Goal: Information Seeking & Learning: Find specific fact

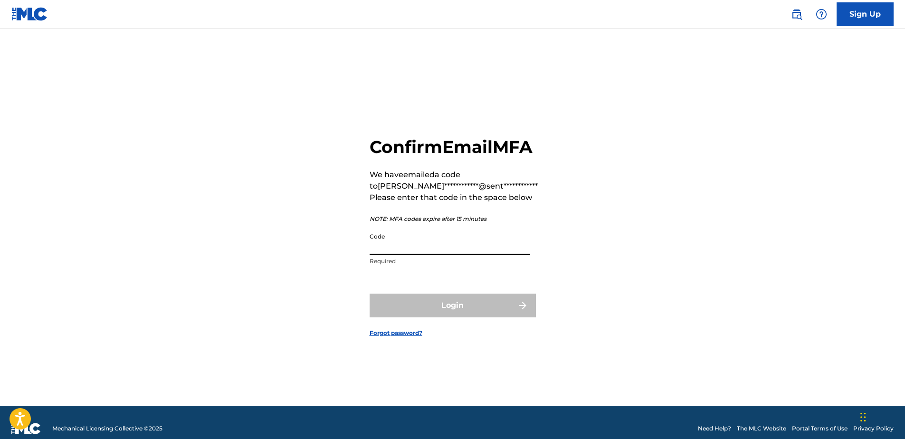
click at [415, 265] on p "Required" at bounding box center [449, 261] width 161 height 9
click at [417, 255] on input "Code" at bounding box center [449, 241] width 161 height 27
paste input "275351"
click at [370, 255] on input "275351" at bounding box center [449, 241] width 161 height 27
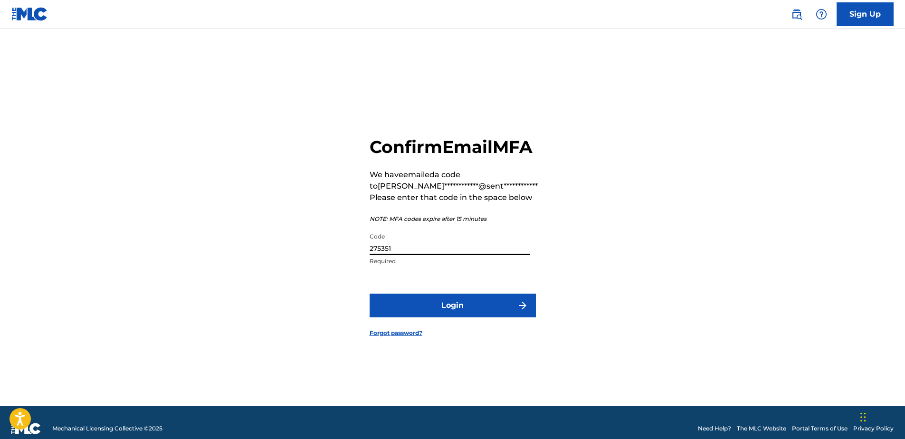
type input "275351"
click at [369, 294] on button "Login" at bounding box center [452, 306] width 166 height 24
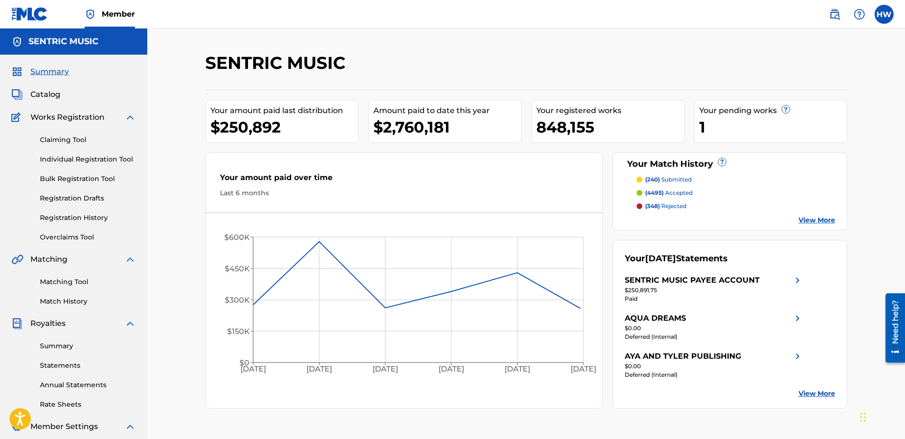
click at [21, 16] on img at bounding box center [29, 14] width 37 height 14
click at [839, 18] on img at bounding box center [834, 14] width 11 height 11
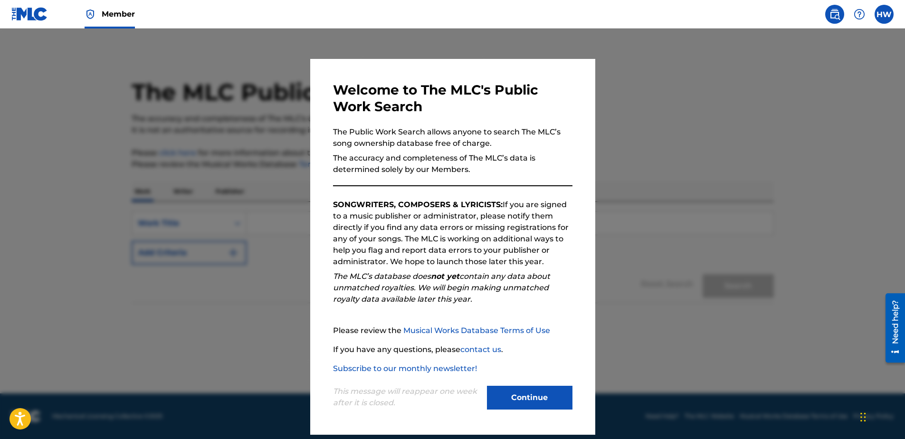
click at [507, 395] on button "Continue" at bounding box center [529, 398] width 85 height 24
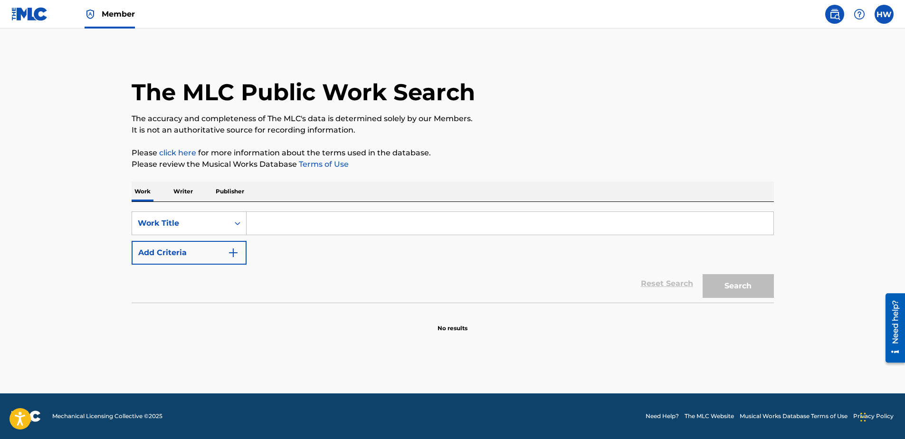
click at [265, 226] on input "Search Form" at bounding box center [509, 223] width 527 height 23
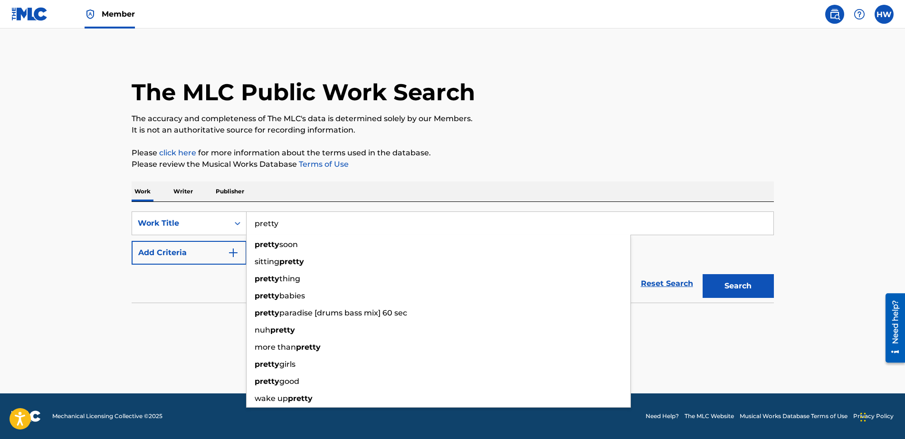
type input "pretty"
click at [199, 240] on div "SearchWithCriteria36eafd4a-541f-4d3f-bfd8-3b8e608a4af2 Work Title pretty pretty…" at bounding box center [453, 237] width 642 height 53
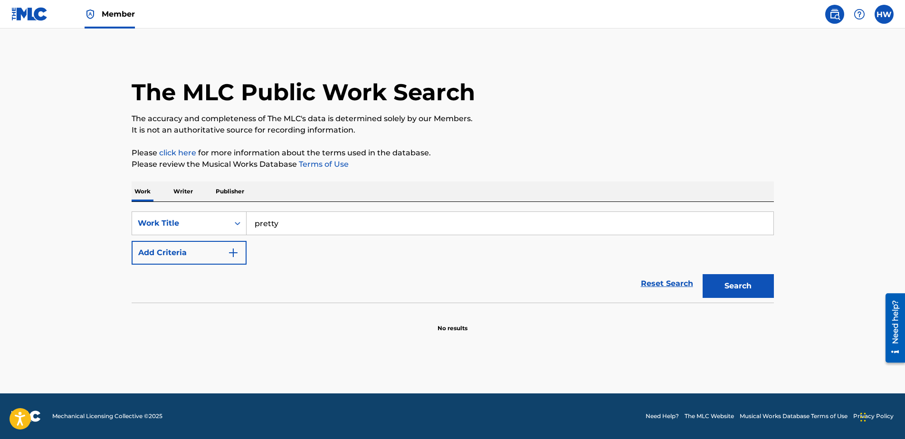
click at [199, 256] on button "Add Criteria" at bounding box center [189, 253] width 115 height 24
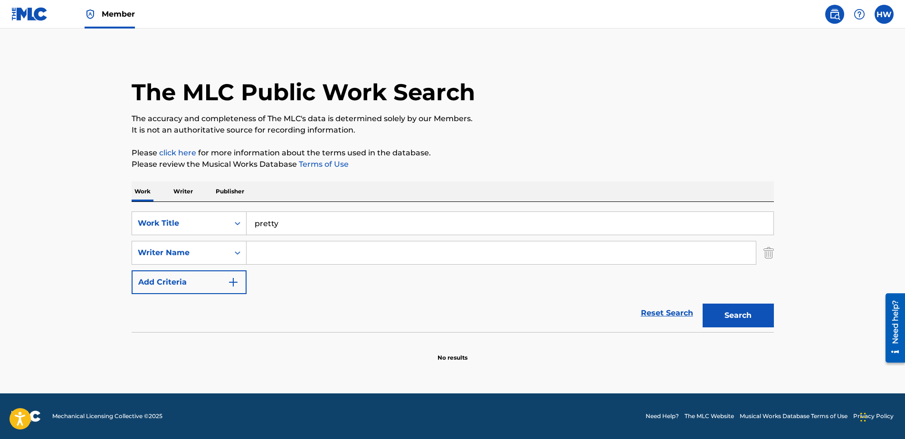
click at [260, 265] on div "SearchWithCriteria36eafd4a-541f-4d3f-bfd8-3b8e608a4af2 Work Title pretty Search…" at bounding box center [453, 252] width 642 height 83
click at [262, 256] on input "Search Form" at bounding box center [500, 252] width 509 height 23
click at [702, 303] on button "Search" at bounding box center [737, 315] width 71 height 24
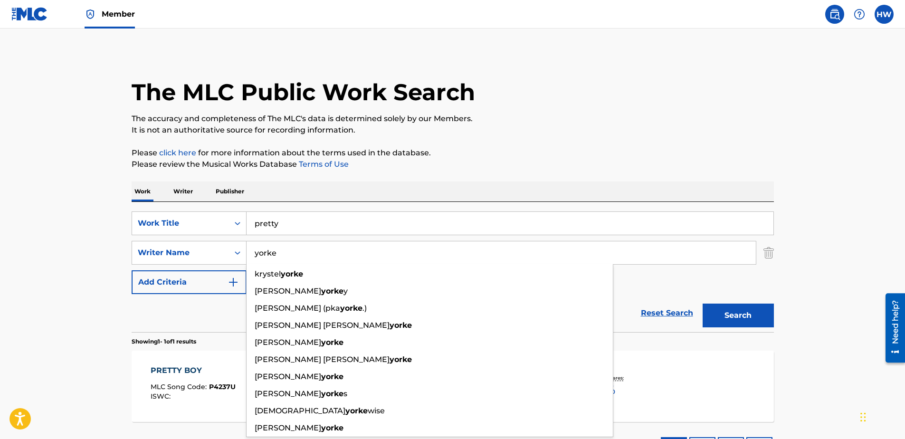
click at [93, 318] on main "The MLC Public Work Search The accuracy and completeness of The MLC's data is d…" at bounding box center [452, 249] width 905 height 443
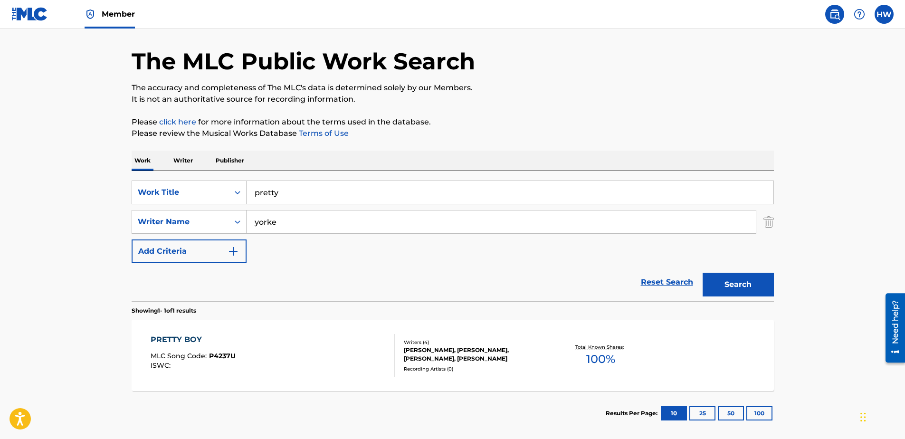
scroll to position [30, 0]
drag, startPoint x: 282, startPoint y: 223, endPoint x: 199, endPoint y: 202, distance: 85.6
click at [199, 202] on div "SearchWithCriteria36eafd4a-541f-4d3f-bfd8-3b8e608a4af2 Work Title pretty Search…" at bounding box center [453, 222] width 642 height 83
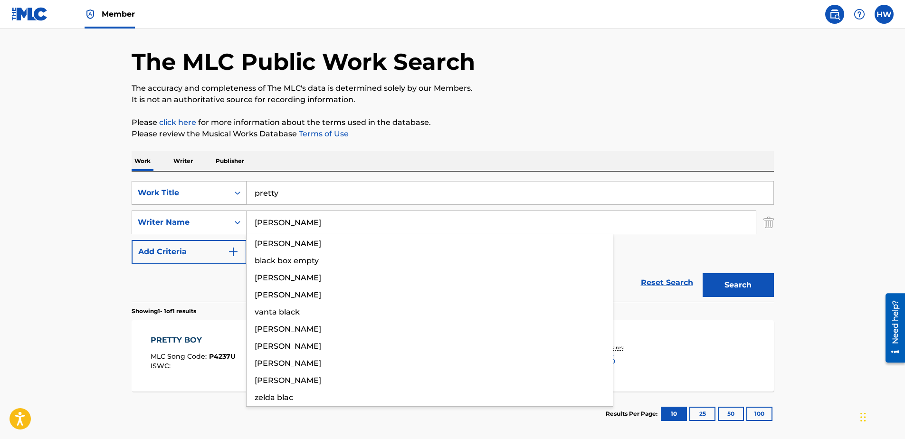
type input "[PERSON_NAME]"
click at [702, 273] on button "Search" at bounding box center [737, 285] width 71 height 24
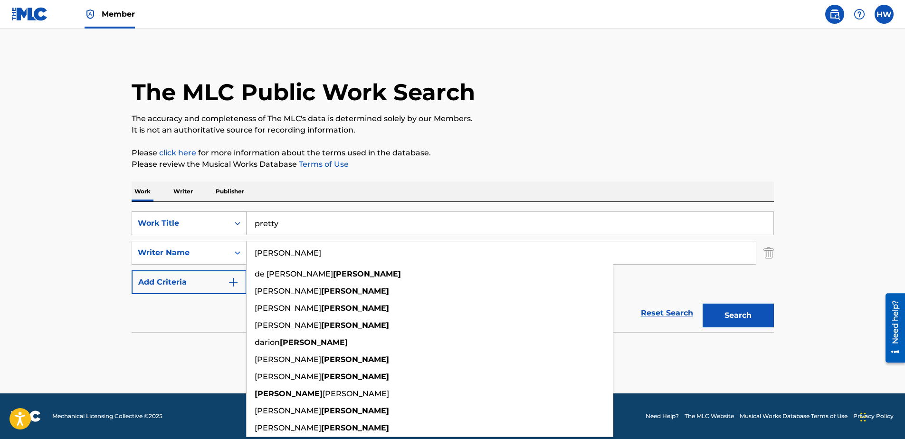
scroll to position [0, 0]
click at [87, 242] on main "The MLC Public Work Search The accuracy and completeness of The MLC's data is d…" at bounding box center [452, 210] width 905 height 365
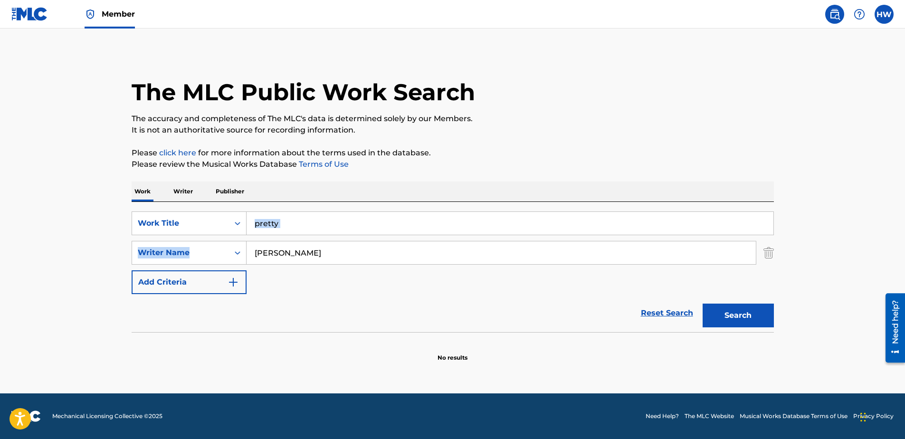
drag, startPoint x: 295, startPoint y: 236, endPoint x: 286, endPoint y: 230, distance: 11.1
click at [286, 230] on div "SearchWithCriteria36eafd4a-541f-4d3f-bfd8-3b8e608a4af2 Work Title pretty Search…" at bounding box center [453, 252] width 642 height 83
click at [188, 226] on div "SearchWithCriteria36eafd4a-541f-4d3f-bfd8-3b8e608a4af2 Work Title pretty" at bounding box center [453, 223] width 642 height 24
type input "love or loneliness"
click at [304, 337] on section at bounding box center [453, 334] width 642 height 5
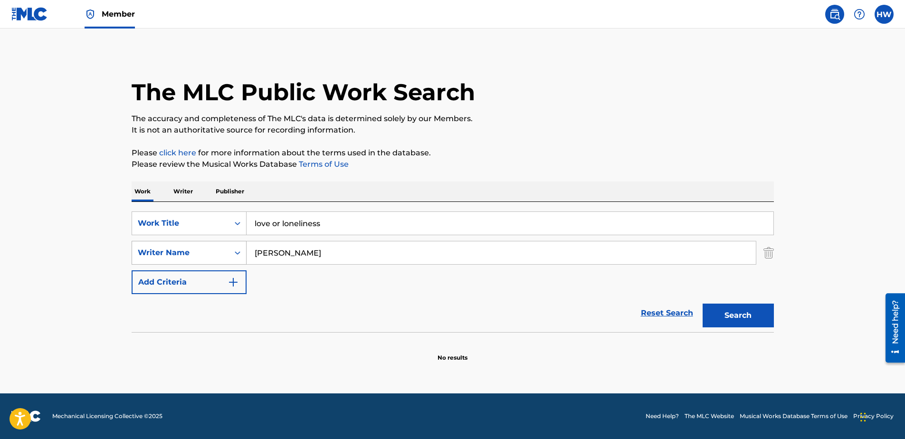
drag, startPoint x: 345, startPoint y: 260, endPoint x: 205, endPoint y: 242, distance: 140.8
click at [205, 242] on div "SearchWithCriteria44183ee3-e7d6-4d7f-99ca-34453bf3d213 Writer Name [PERSON_NAME]" at bounding box center [453, 253] width 642 height 24
click at [702, 303] on button "Search" at bounding box center [737, 315] width 71 height 24
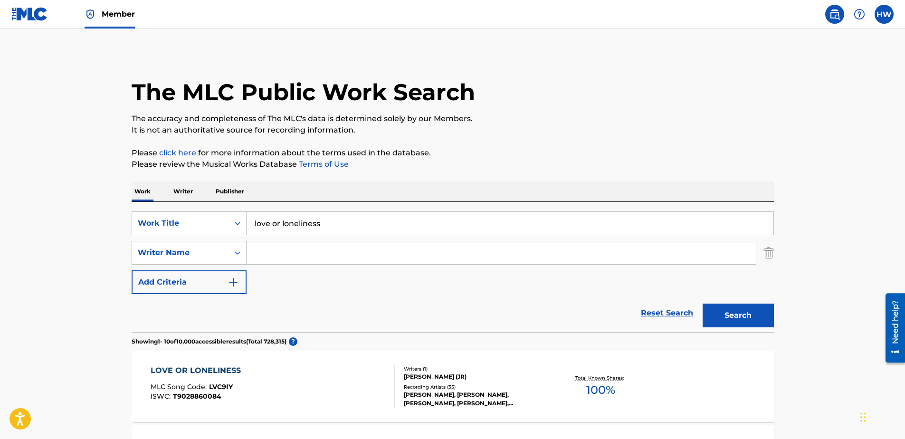
scroll to position [47, 0]
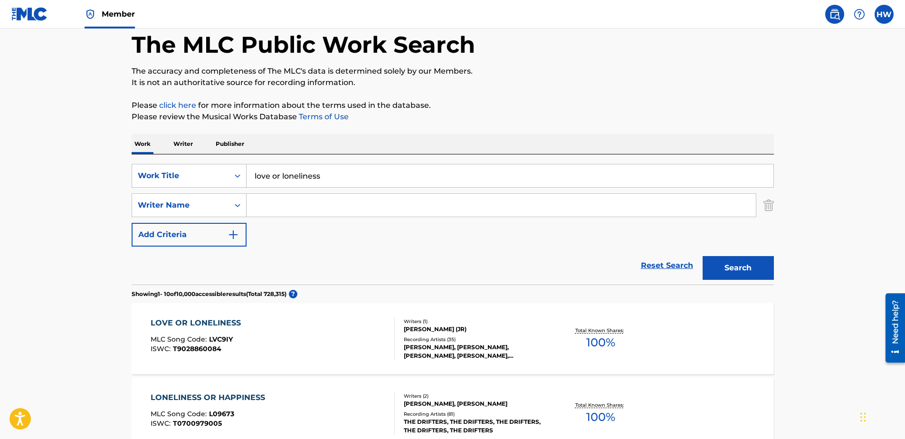
click at [354, 332] on div "LOVE OR LONELINESS MLC Song Code : LVC9IY ISWC : T9028860084" at bounding box center [273, 338] width 244 height 43
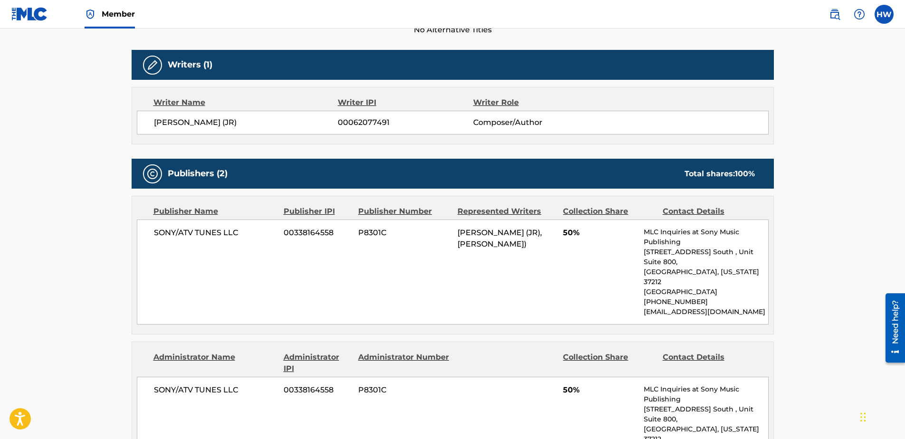
scroll to position [285, 0]
